Goal: Task Accomplishment & Management: Complete application form

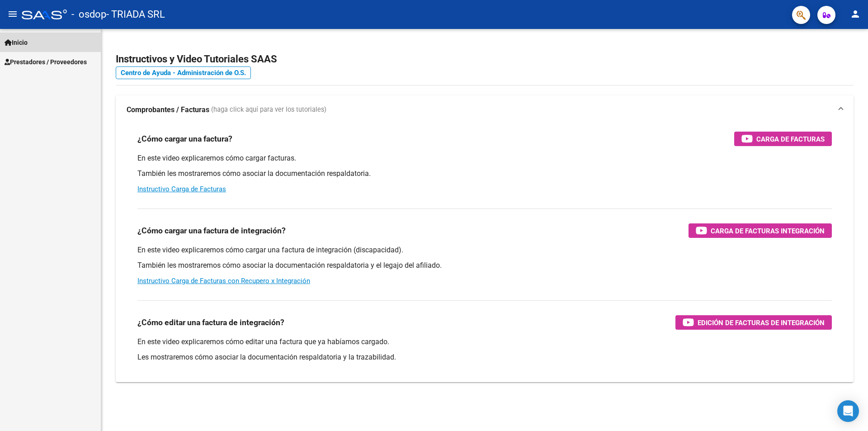
click at [32, 45] on link "Inicio" at bounding box center [50, 42] width 101 height 19
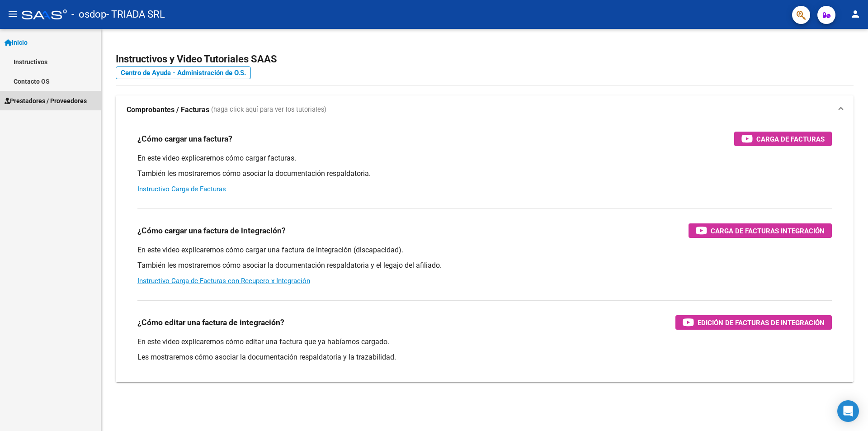
click at [42, 101] on span "Prestadores / Proveedores" at bounding box center [46, 101] width 82 height 10
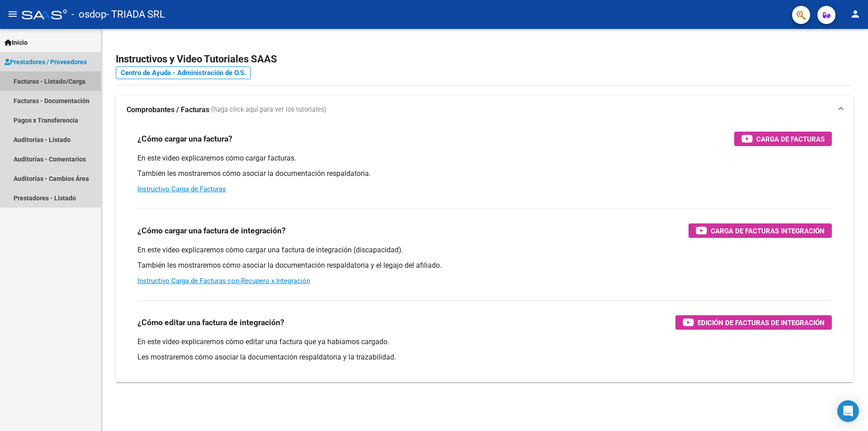
click at [46, 81] on link "Facturas - Listado/Carga" at bounding box center [50, 80] width 101 height 19
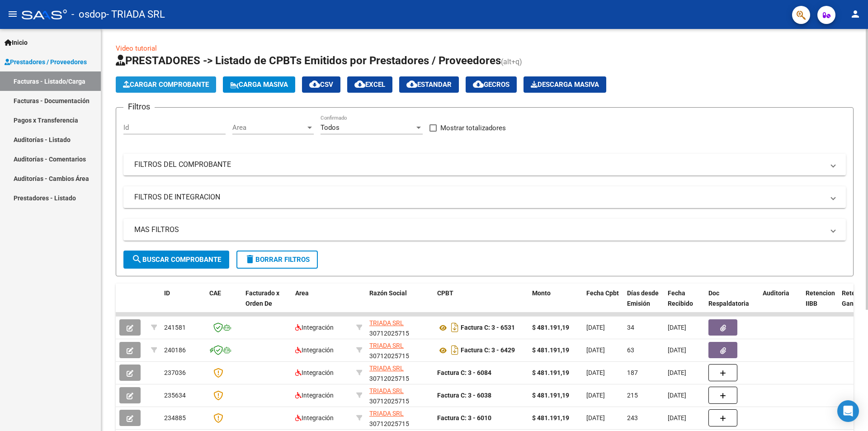
click at [182, 86] on span "Cargar Comprobante" at bounding box center [166, 84] width 86 height 8
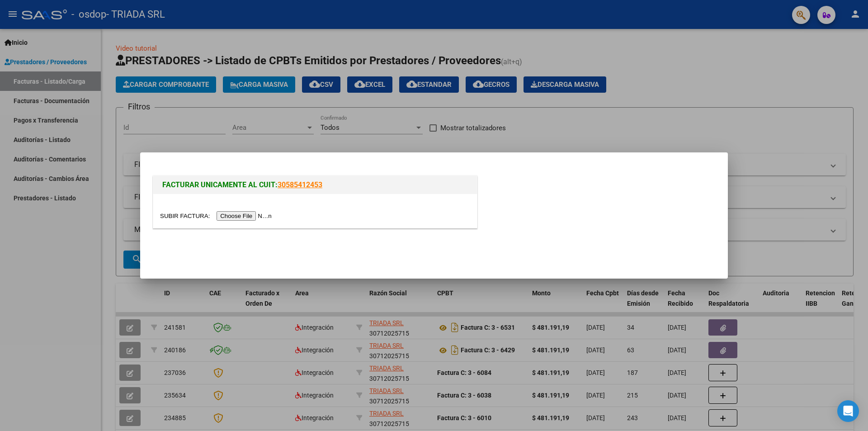
click at [243, 217] on input "file" at bounding box center [217, 215] width 114 height 9
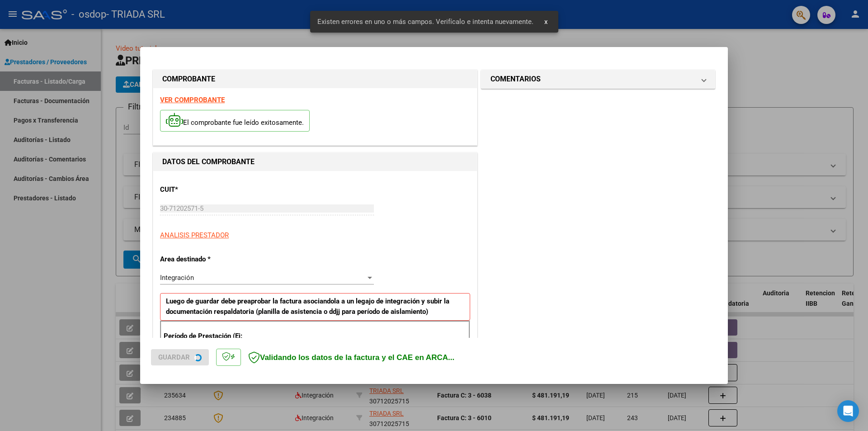
scroll to position [158, 0]
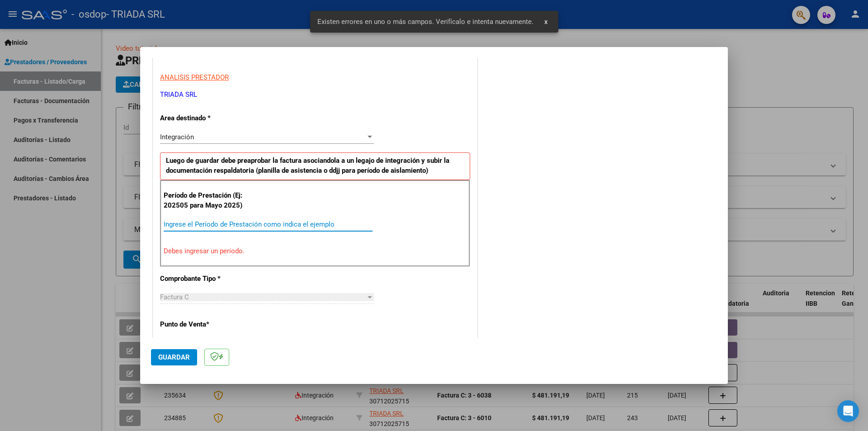
click at [252, 224] on input "Ingrese el Período de Prestación como indica el ejemplo" at bounding box center [268, 224] width 209 height 8
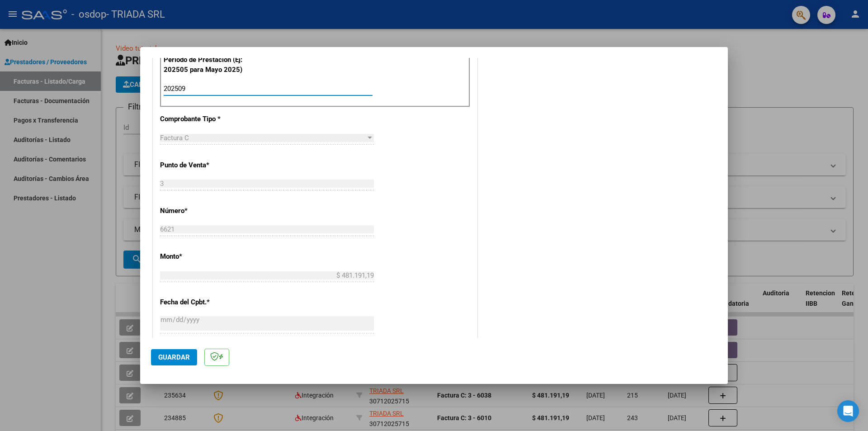
scroll to position [429, 0]
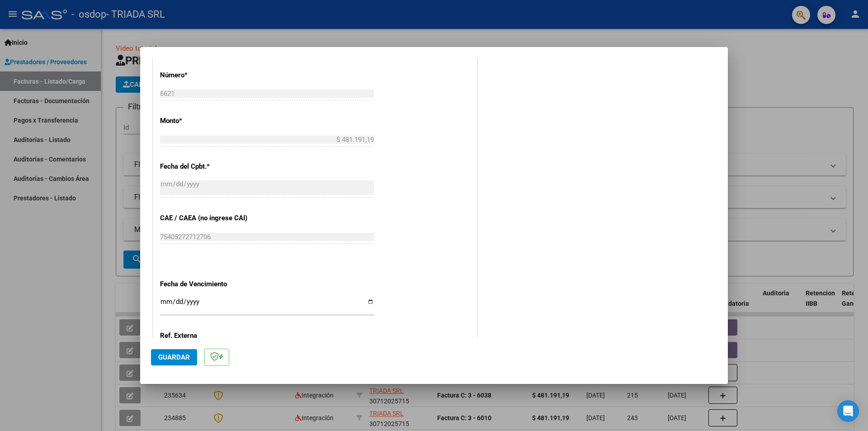
type input "202509"
click at [228, 307] on input "Ingresar la fecha" at bounding box center [267, 305] width 214 height 14
click at [368, 304] on input "Ingresar la fecha" at bounding box center [267, 305] width 214 height 14
type input "[DATE]"
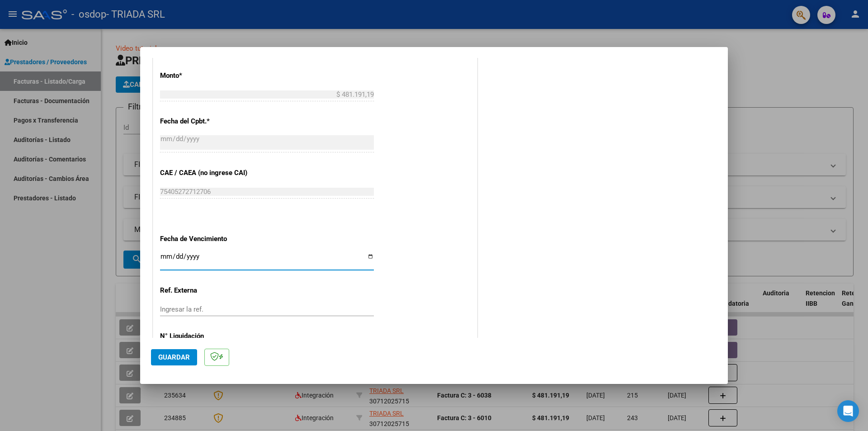
scroll to position [516, 0]
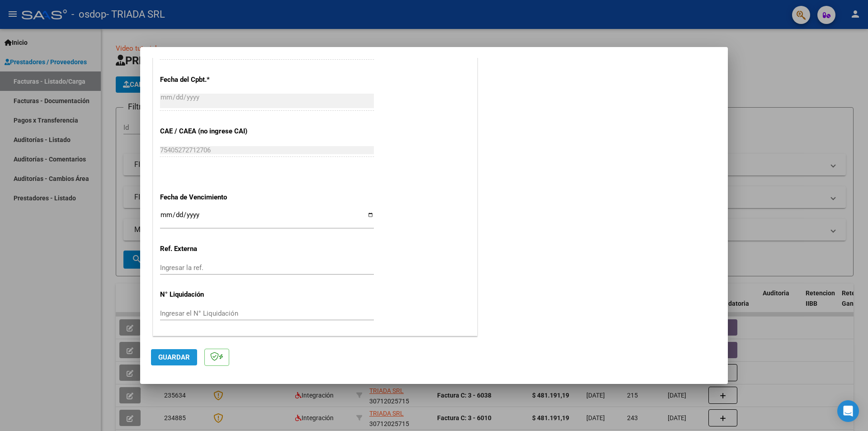
click at [171, 360] on span "Guardar" at bounding box center [174, 357] width 32 height 8
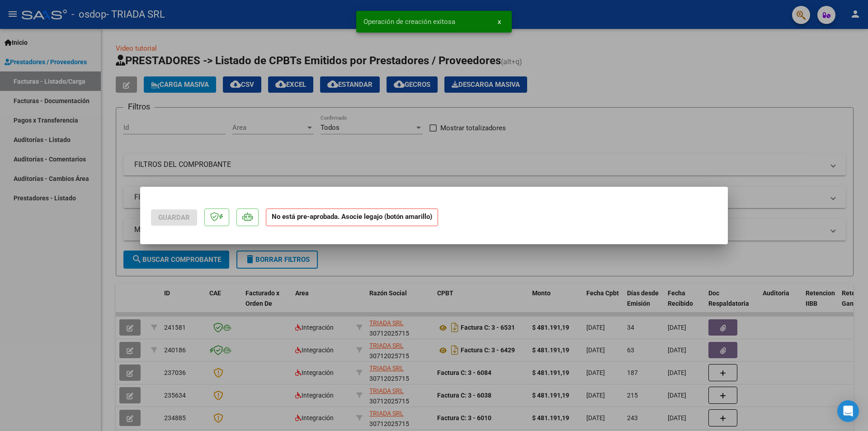
scroll to position [0, 0]
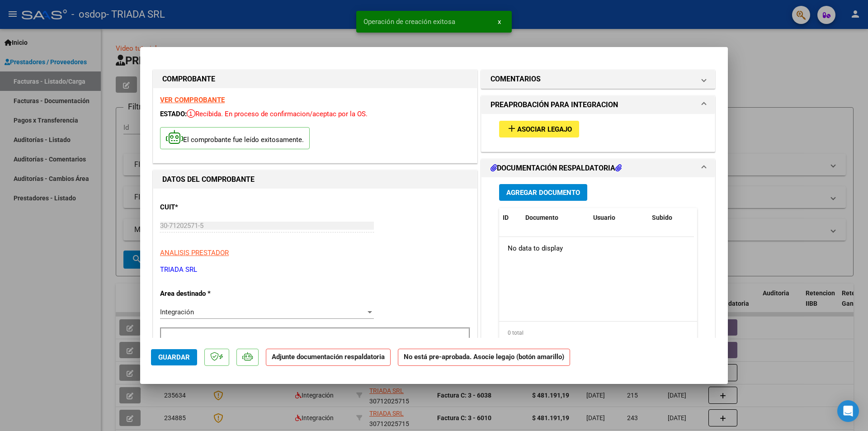
click at [533, 137] on button "add Asociar Legajo" at bounding box center [539, 129] width 80 height 17
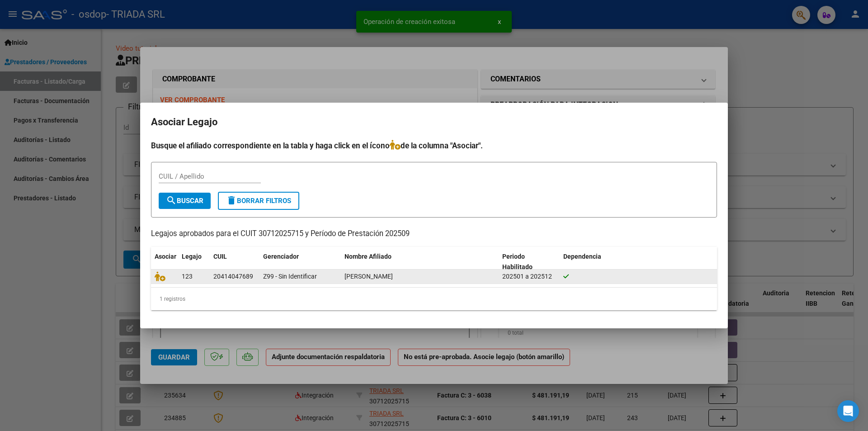
click at [227, 276] on div "20414047689" at bounding box center [233, 276] width 40 height 10
click at [237, 278] on div "20414047689" at bounding box center [233, 276] width 40 height 10
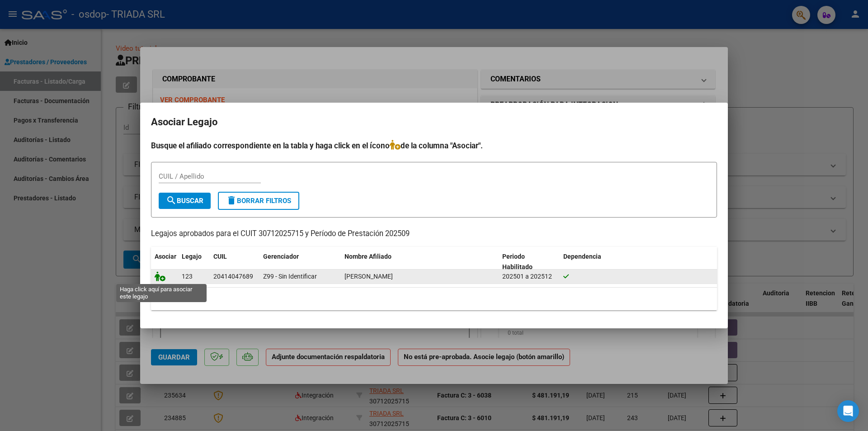
click at [163, 279] on icon at bounding box center [160, 276] width 11 height 10
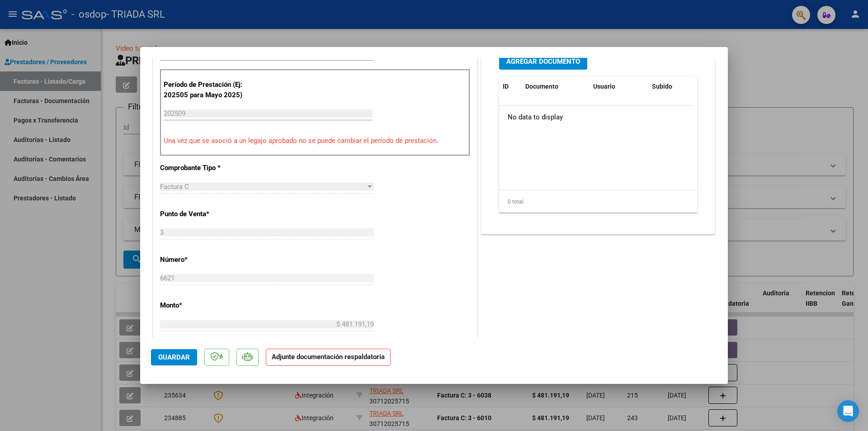
scroll to position [168, 0]
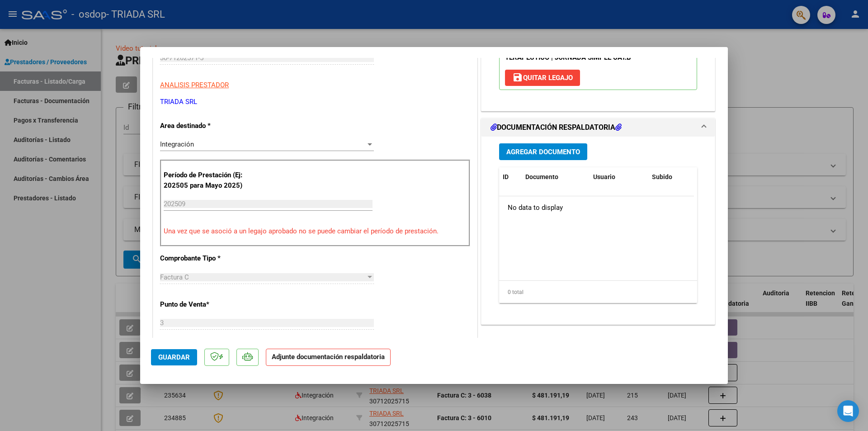
click at [535, 151] on span "Agregar Documento" at bounding box center [543, 152] width 74 height 8
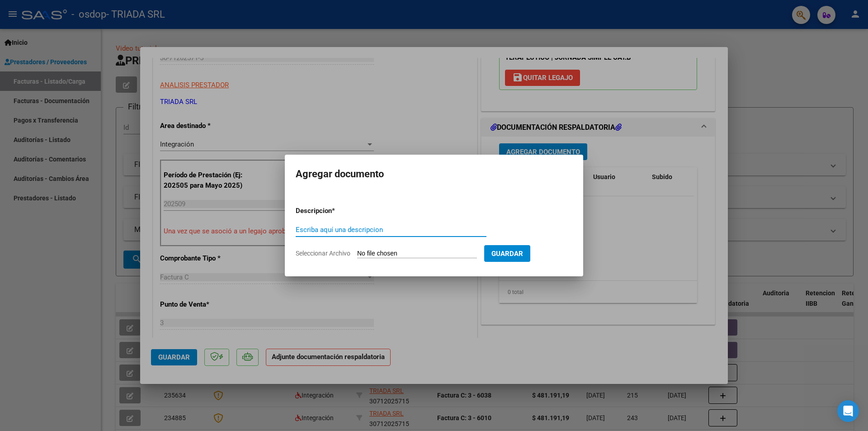
click at [346, 230] on input "Escriba aquí una descripcion" at bounding box center [391, 230] width 191 height 8
click at [360, 227] on input "Escriba aquí una descripcion" at bounding box center [391, 230] width 191 height 8
click at [621, 254] on div at bounding box center [434, 215] width 868 height 431
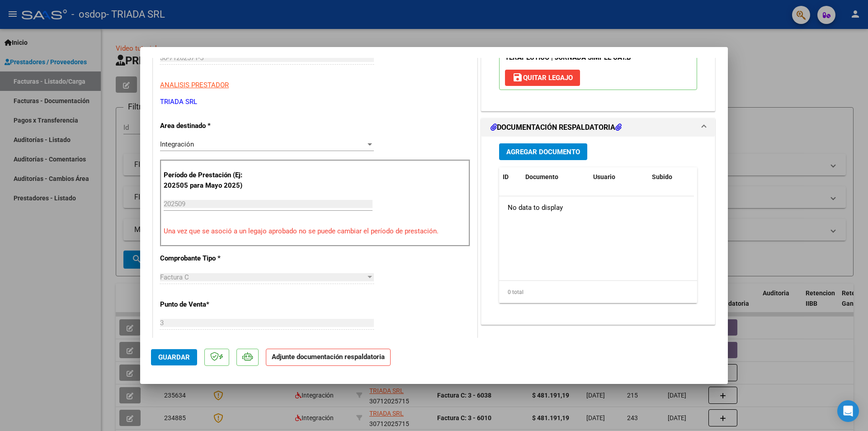
click at [617, 128] on icon at bounding box center [618, 126] width 6 height 7
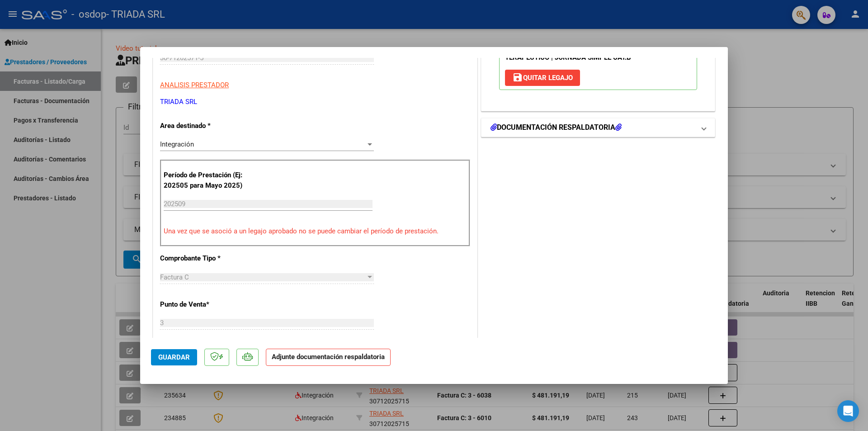
click at [617, 128] on icon at bounding box center [618, 126] width 6 height 7
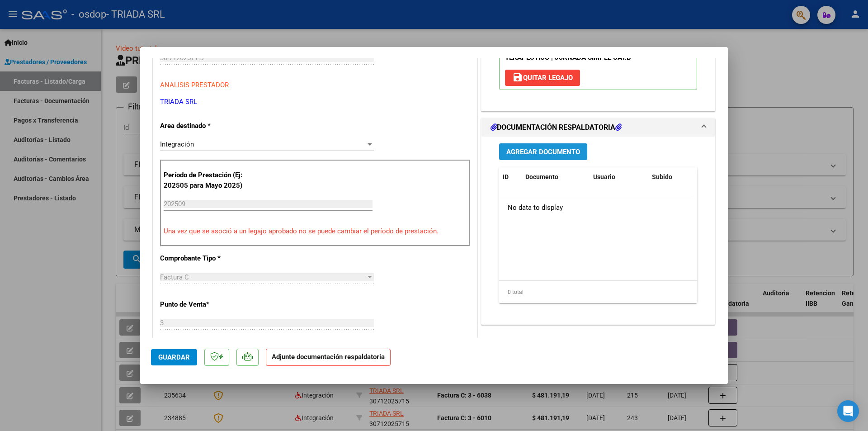
click at [513, 149] on span "Agregar Documento" at bounding box center [543, 152] width 74 height 8
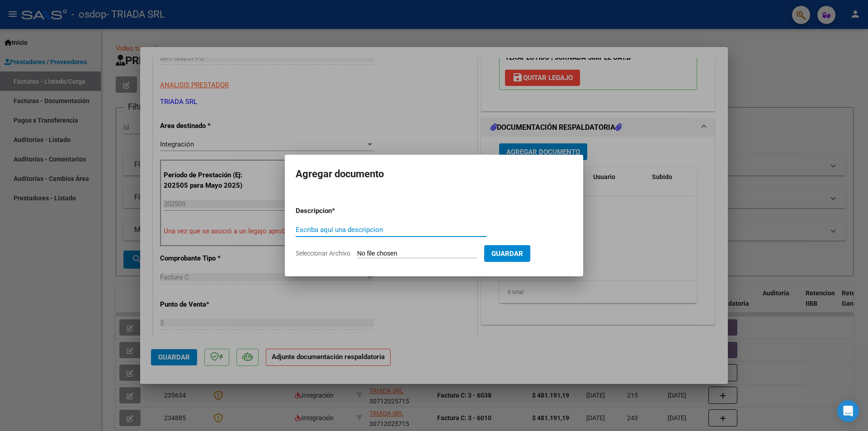
click at [381, 229] on input "Escriba aquí una descripcion" at bounding box center [391, 230] width 191 height 8
click at [373, 254] on input "Seleccionar Archivo" at bounding box center [417, 254] width 120 height 9
type input "C:\fakepath\CATTANEO [DATE].pdf"
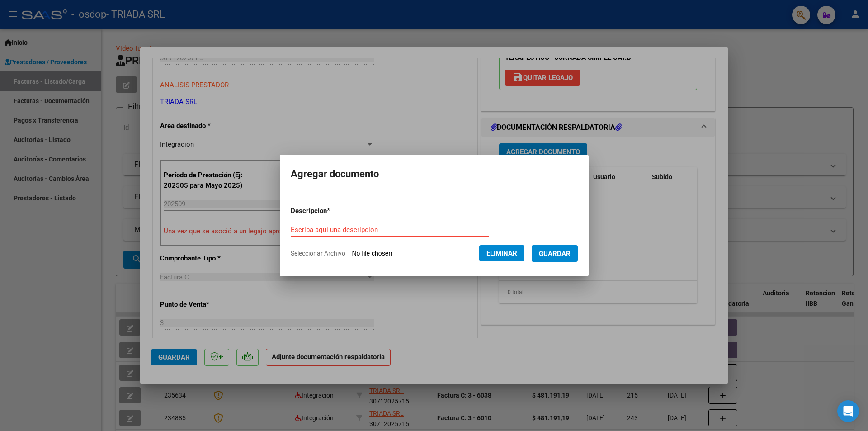
click at [351, 223] on div "Escriba aquí una descripcion" at bounding box center [390, 230] width 198 height 14
click at [291, 230] on input "cATTANEO ASIST. [DATE]" at bounding box center [390, 230] width 198 height 8
type input "CATTANEO ASIST. [DATE]"
click at [501, 255] on span "Eliminar" at bounding box center [502, 253] width 31 height 8
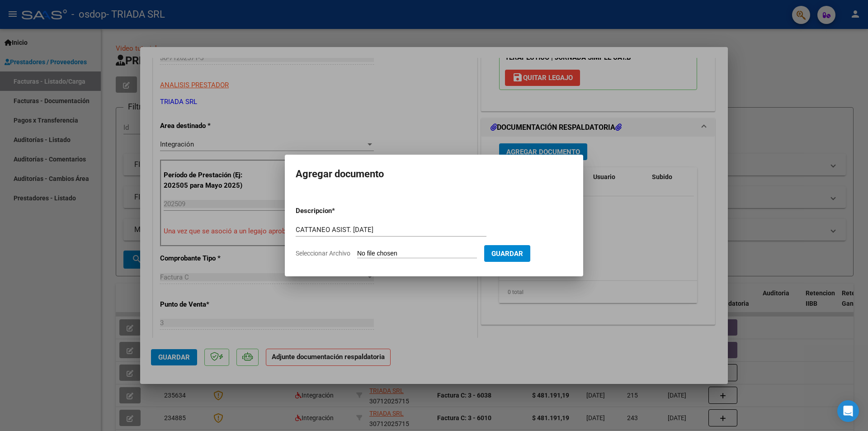
click at [413, 253] on input "Seleccionar Archivo" at bounding box center [417, 254] width 120 height 9
type input "C:\fakepath\CATTANEO [DATE].pdf"
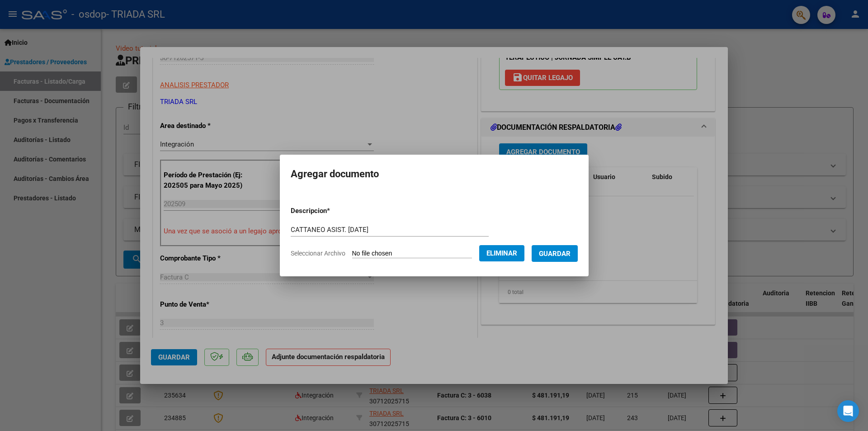
click at [570, 255] on span "Guardar" at bounding box center [555, 254] width 32 height 8
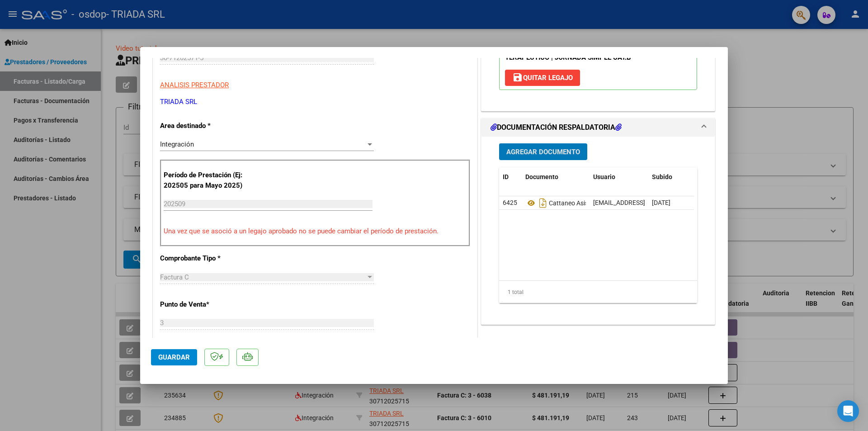
click at [548, 152] on span "Agregar Documento" at bounding box center [543, 152] width 74 height 8
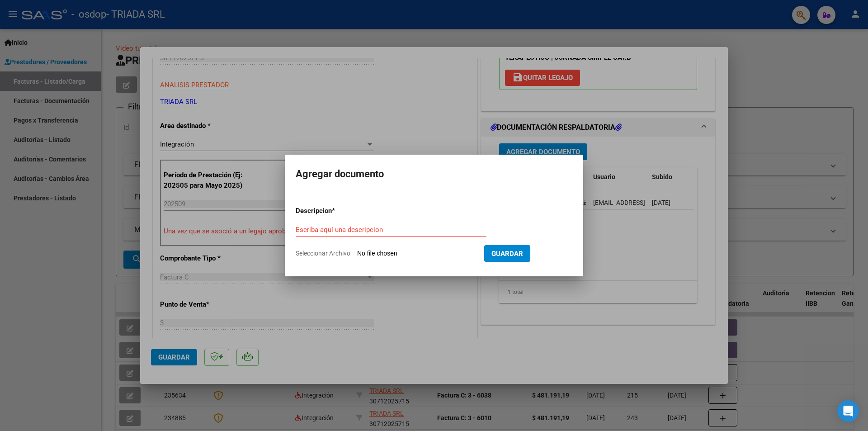
click at [367, 255] on input "Seleccionar Archivo" at bounding box center [417, 254] width 120 height 9
type input "C:\fakepath\CATTANEO ELVIO AUT A [DATE].pdf"
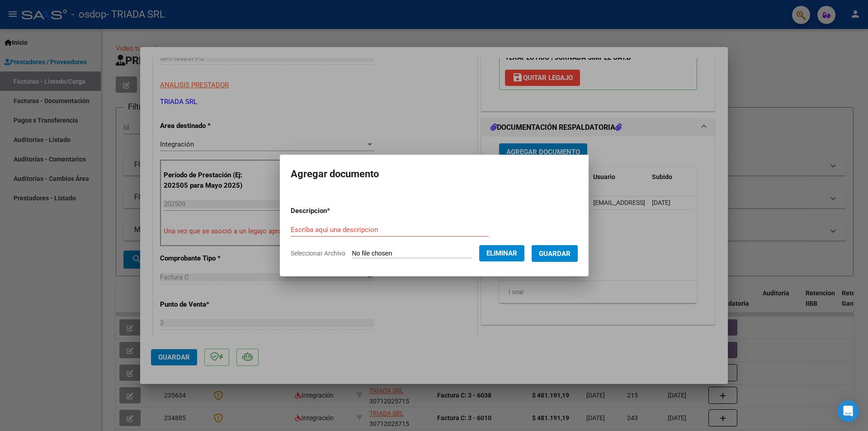
click at [378, 228] on input "Escriba aquí una descripcion" at bounding box center [390, 230] width 198 height 8
type input "CATTANEO AUT"
click at [568, 250] on span "Guardar" at bounding box center [555, 254] width 32 height 8
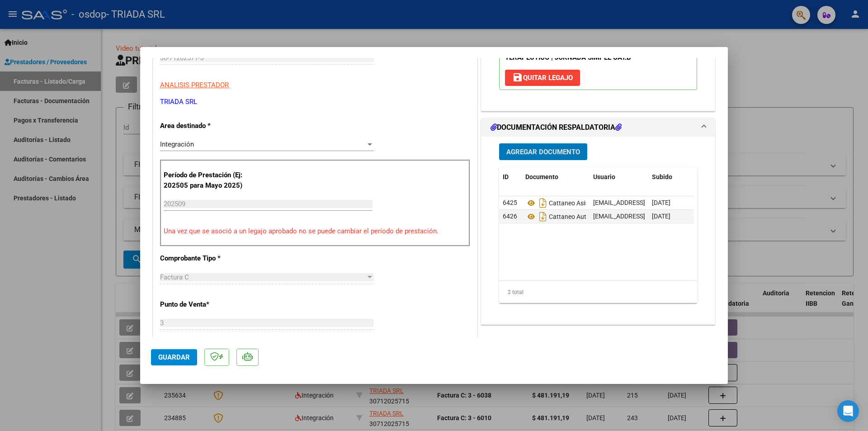
click at [160, 354] on span "Guardar" at bounding box center [174, 357] width 32 height 8
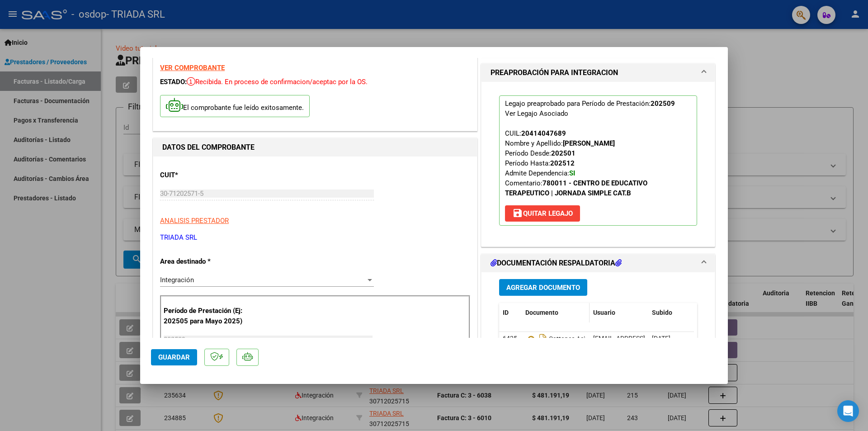
scroll to position [0, 0]
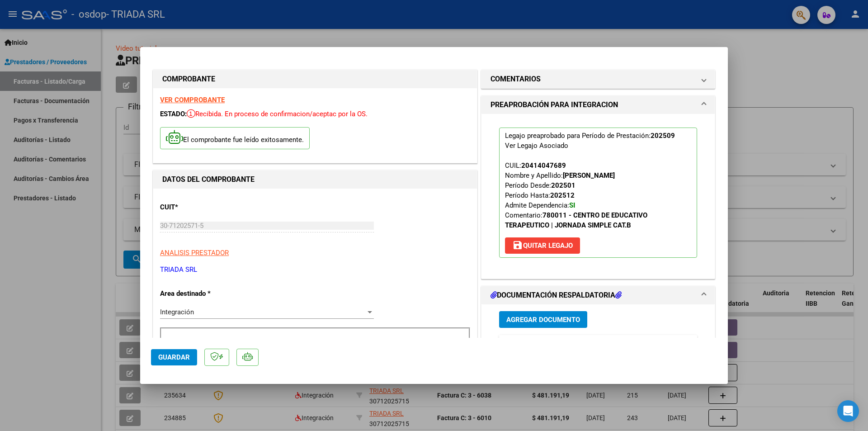
click at [171, 353] on span "Guardar" at bounding box center [174, 357] width 32 height 8
click at [773, 64] on div at bounding box center [434, 215] width 868 height 431
type input "$ 0,00"
